Goal: Submit feedback/report problem: Submit feedback/report problem

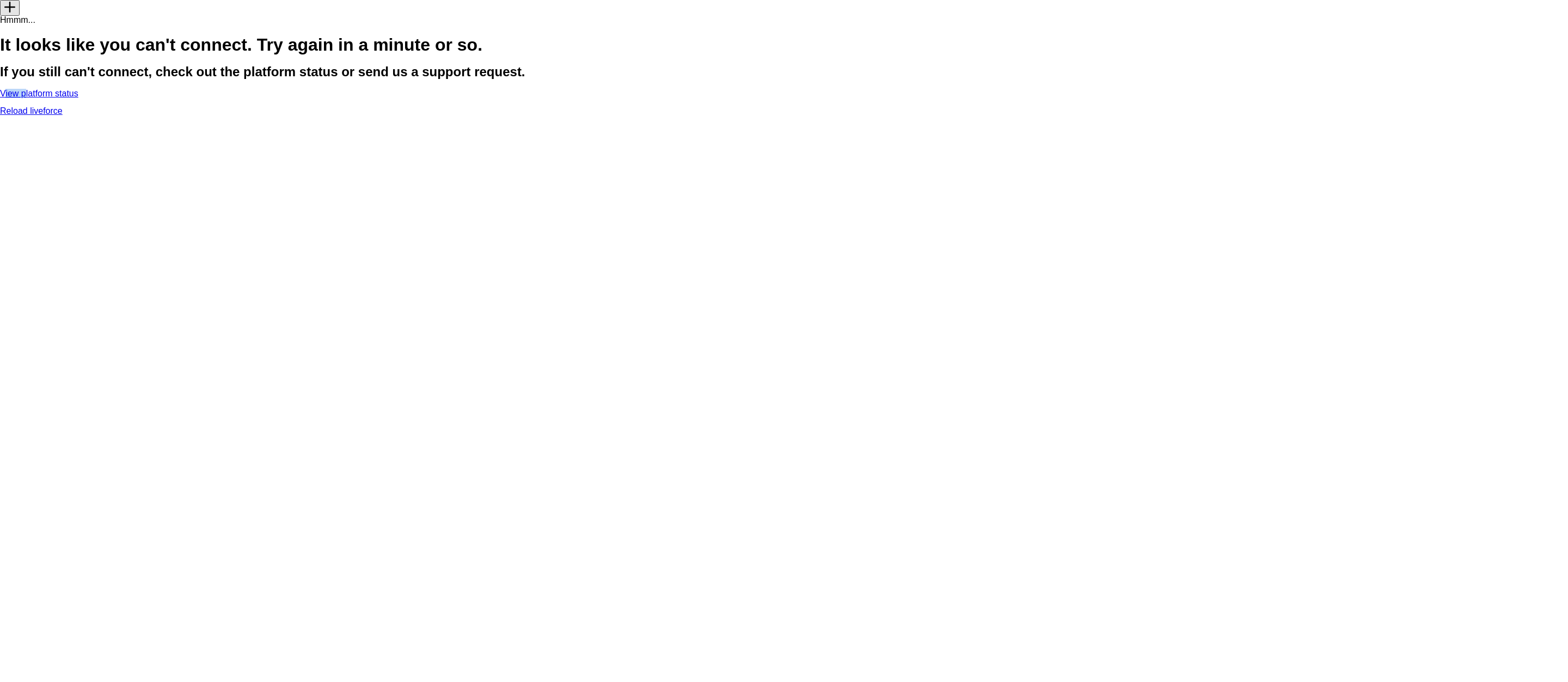
click at [78, 98] on link "View platform status" at bounding box center [39, 93] width 78 height 9
